Goal: Subscribe to service/newsletter

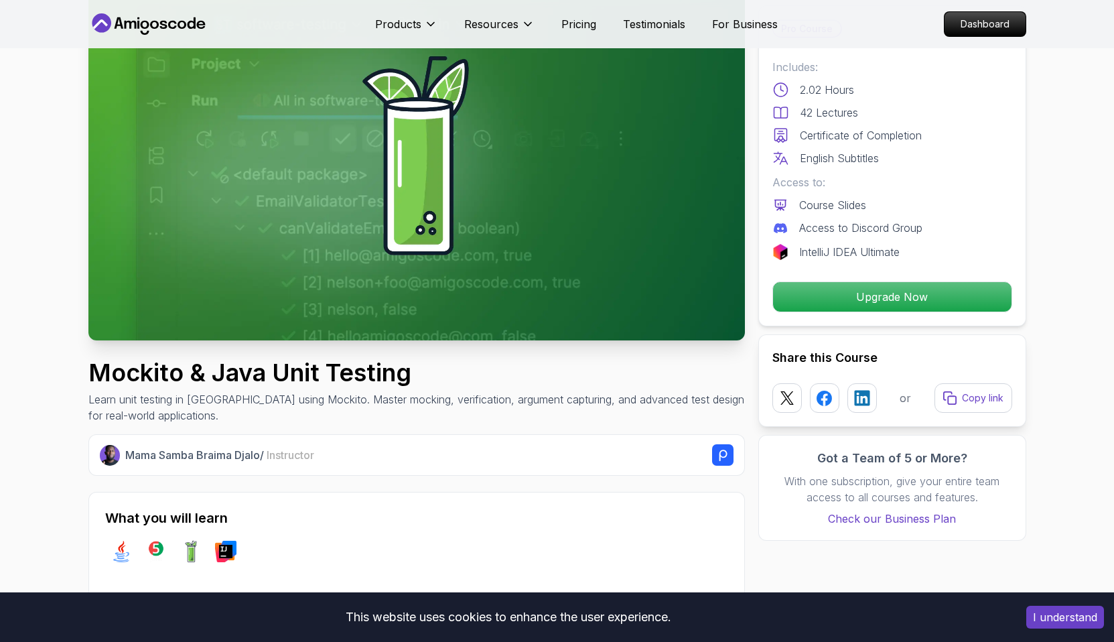
scroll to position [109, 0]
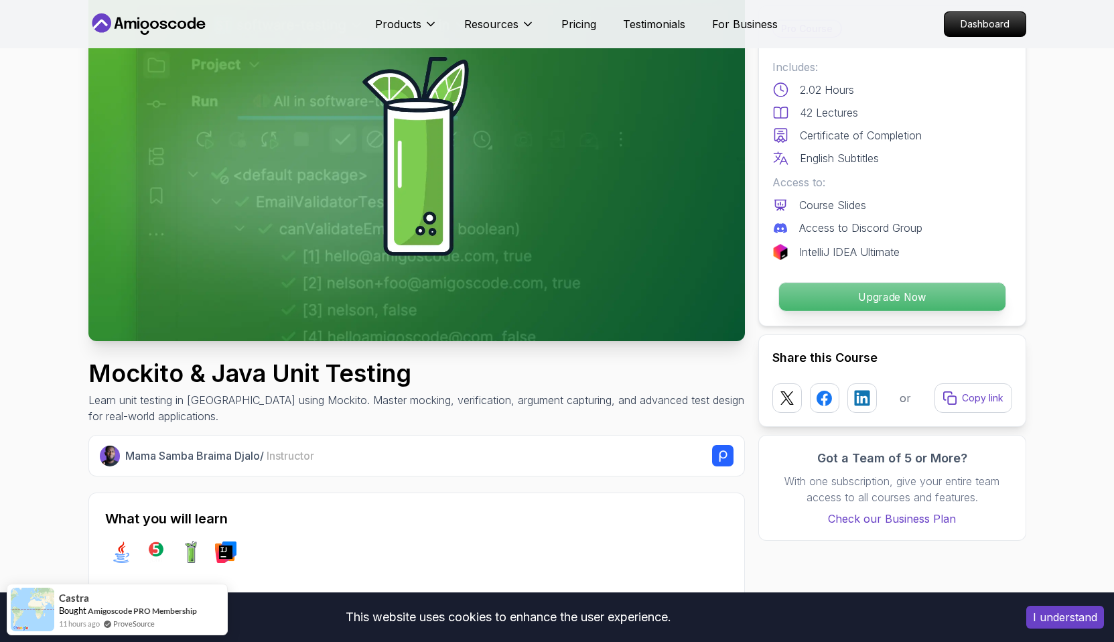
click at [887, 298] on p "Upgrade Now" at bounding box center [891, 297] width 226 height 28
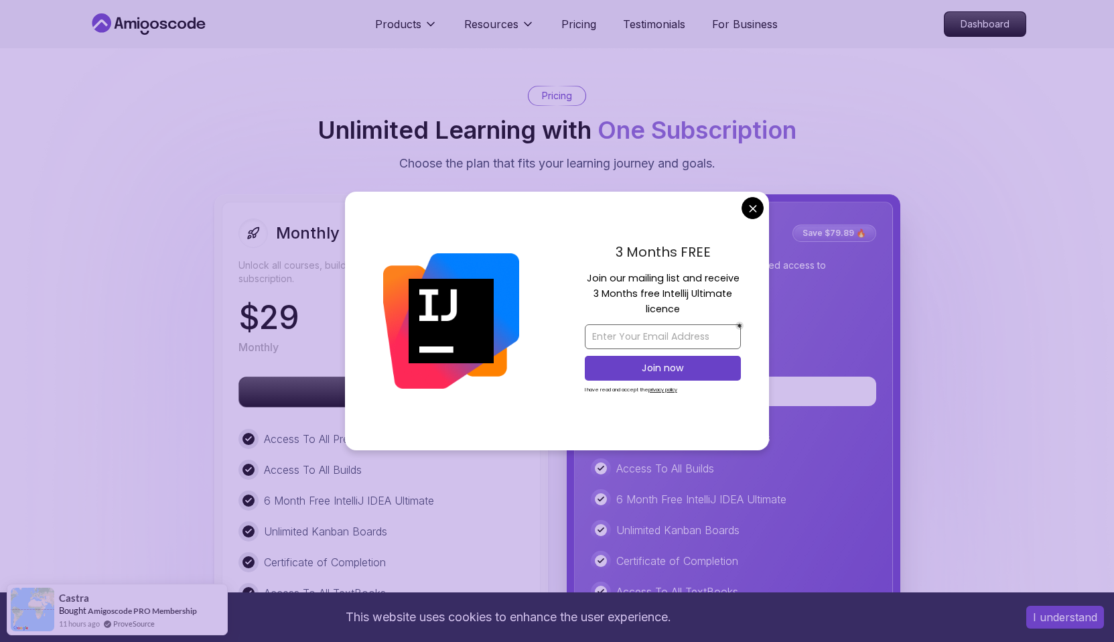
scroll to position [2981, 0]
click at [646, 340] on input "email" at bounding box center [663, 336] width 156 height 25
type input "[PERSON_NAME][EMAIL_ADDRESS][DOMAIN_NAME]"
click at [660, 375] on button "Join now" at bounding box center [663, 368] width 156 height 25
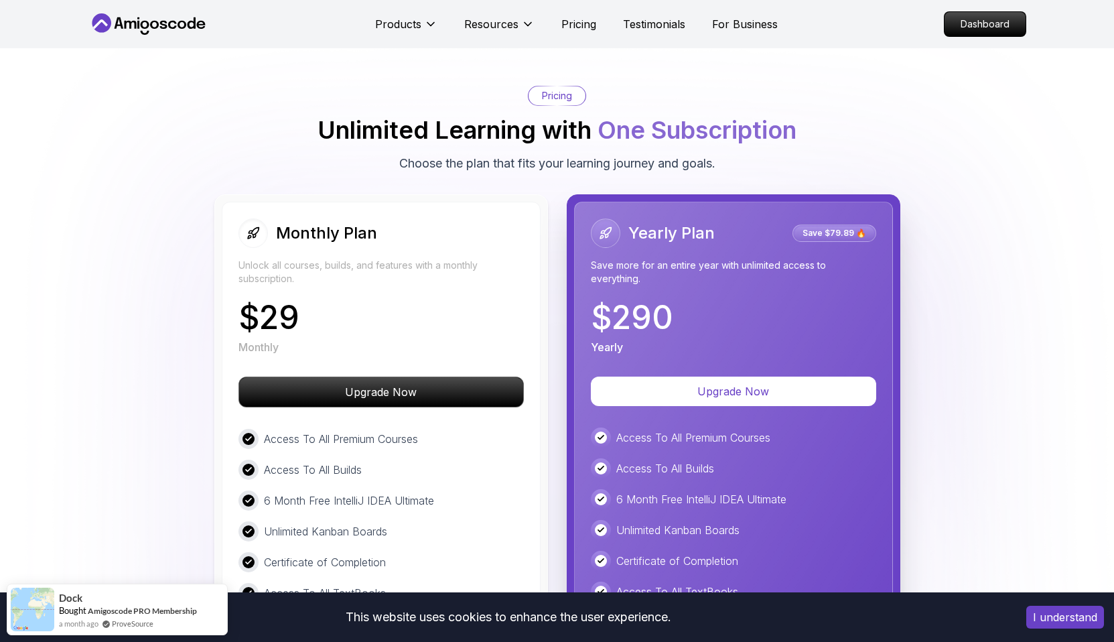
scroll to position [3005, 0]
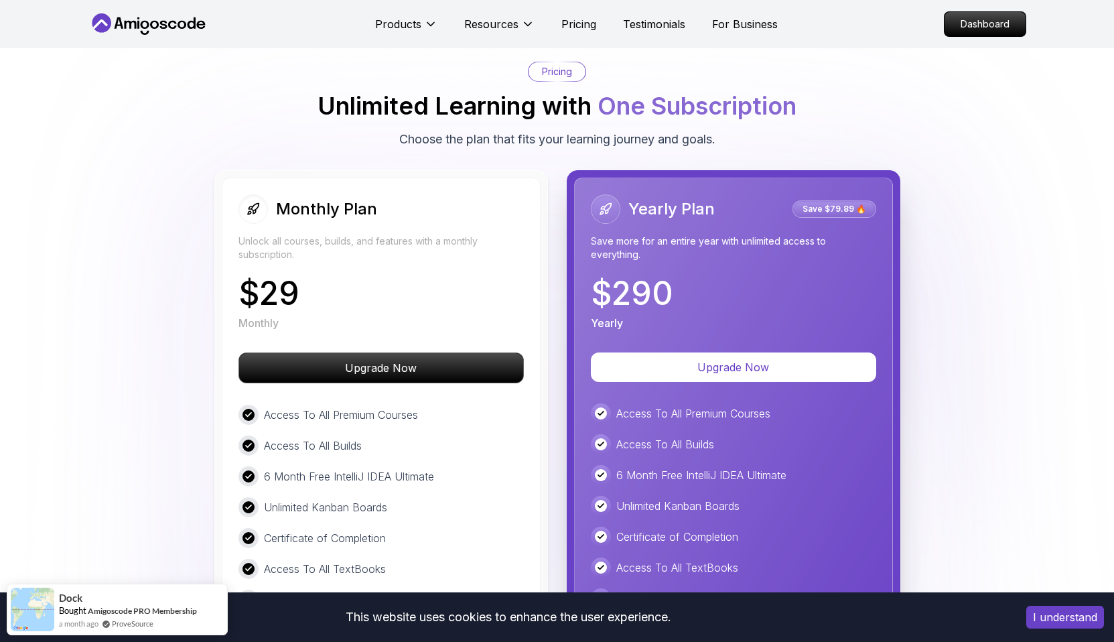
click at [455, 297] on div "$ 29 Monthly" at bounding box center [380, 304] width 285 height 54
click at [334, 348] on div "Monthly Plan Unlock all courses, builds, and features with a monthly subscripti…" at bounding box center [381, 447] width 319 height 541
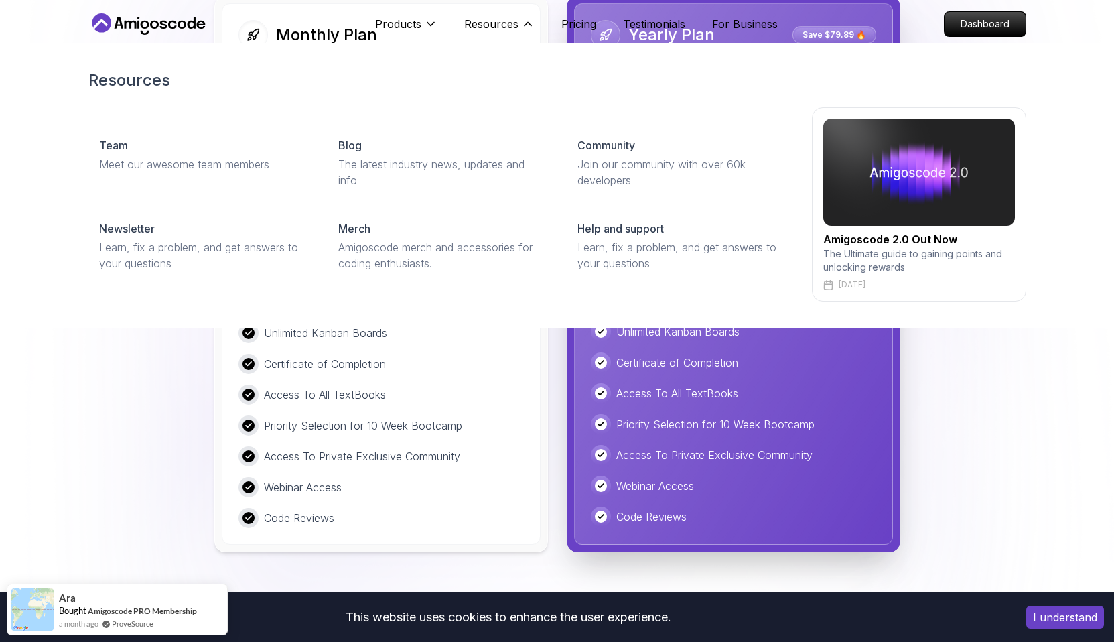
scroll to position [3098, 0]
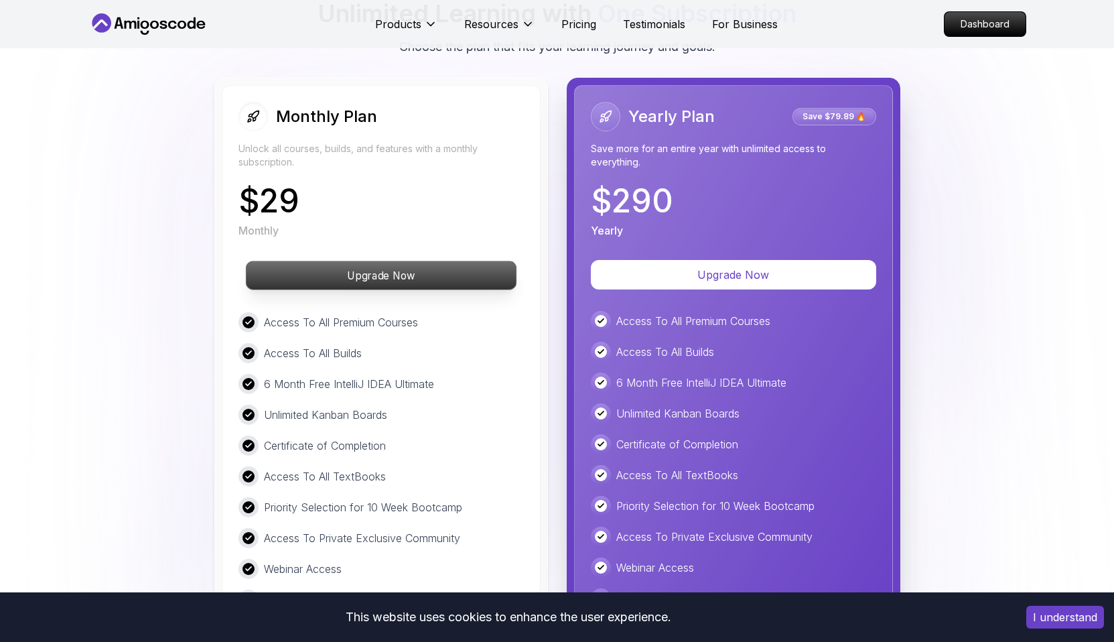
click at [409, 282] on p "Upgrade Now" at bounding box center [381, 275] width 270 height 28
